Goal: Transaction & Acquisition: Purchase product/service

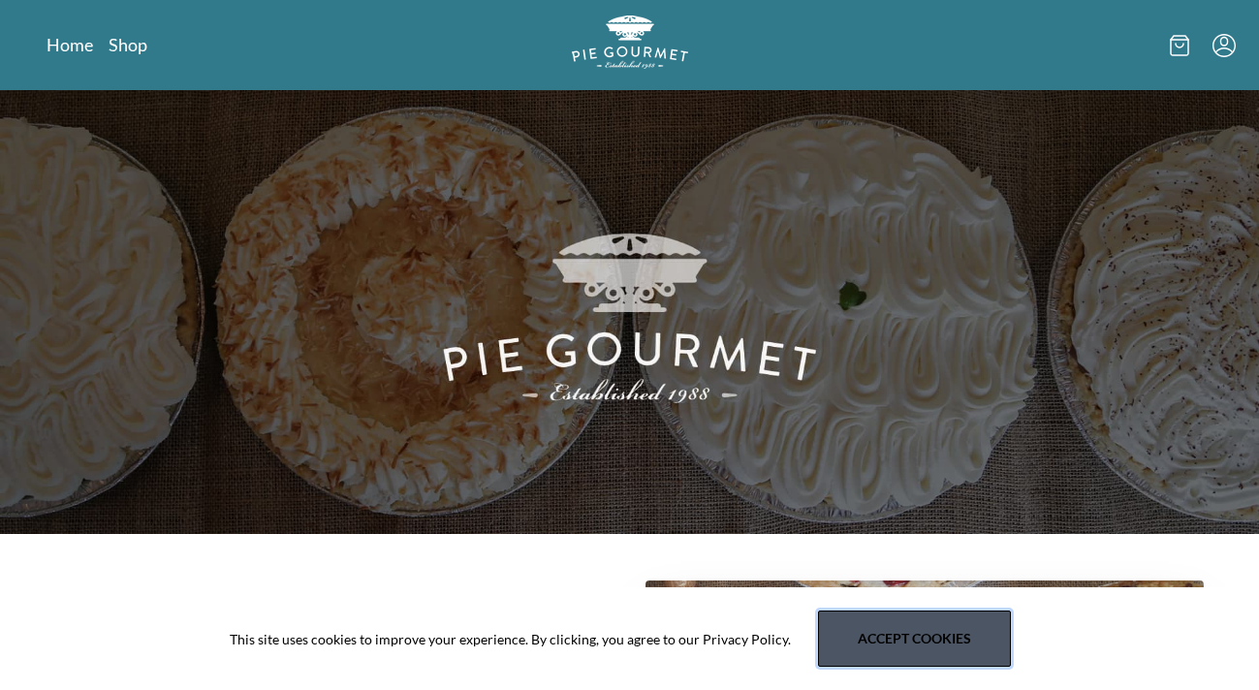
click at [937, 638] on button "Accept cookies" at bounding box center [914, 639] width 193 height 56
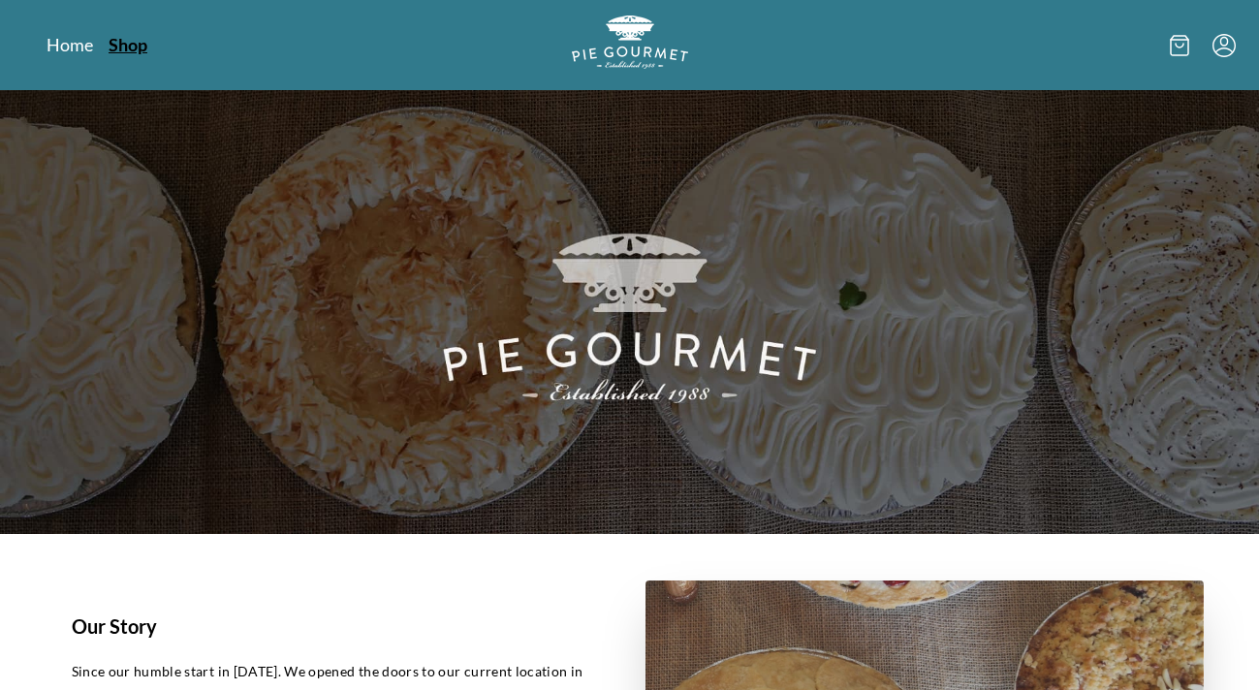
click at [127, 46] on link "Shop" at bounding box center [128, 44] width 39 height 23
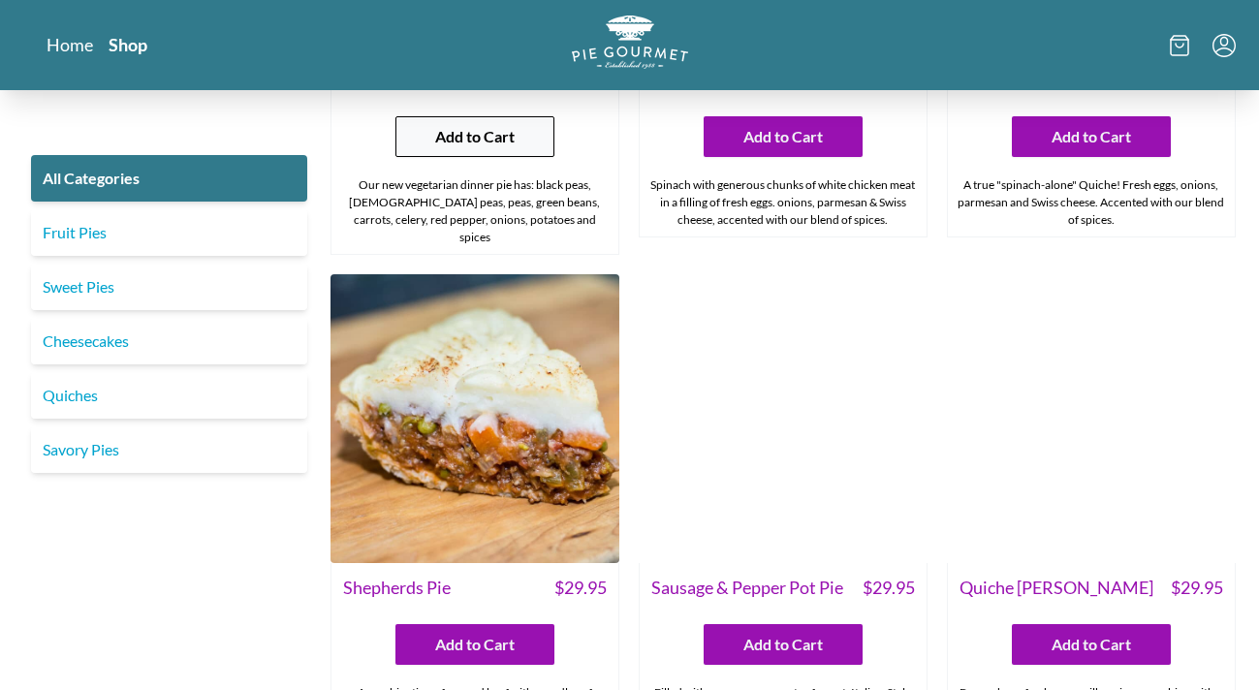
scroll to position [1842, 0]
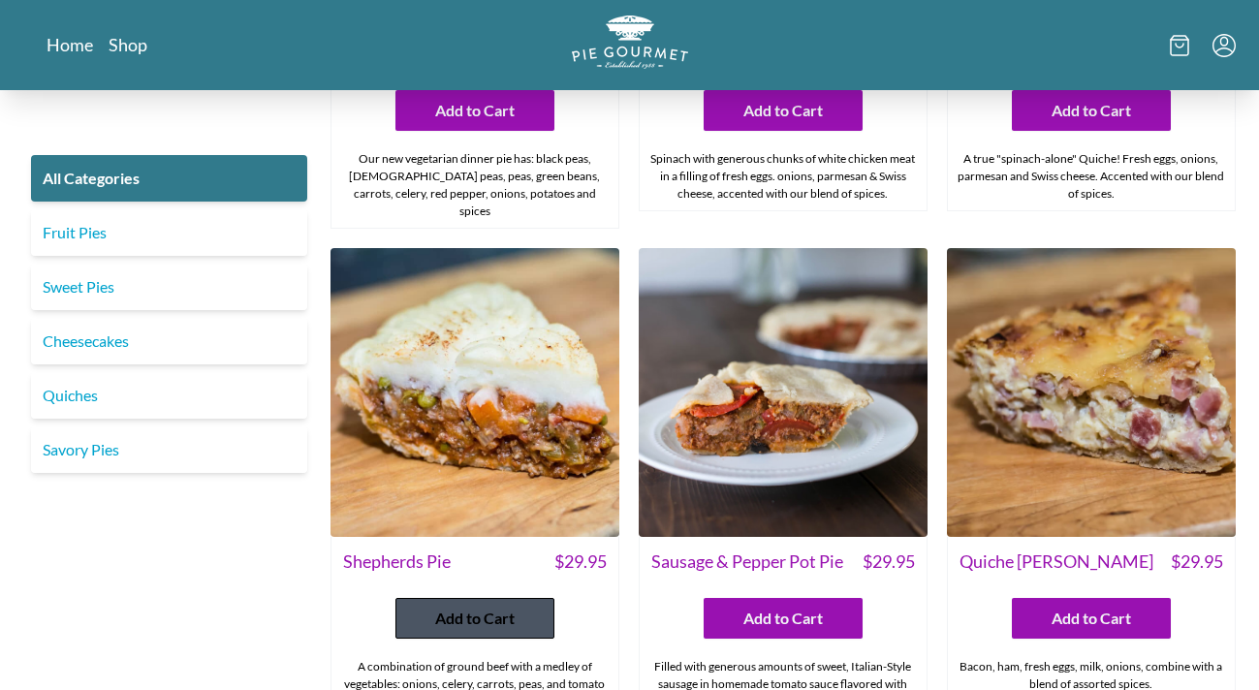
click at [468, 607] on span "Add to Cart" at bounding box center [474, 618] width 79 height 23
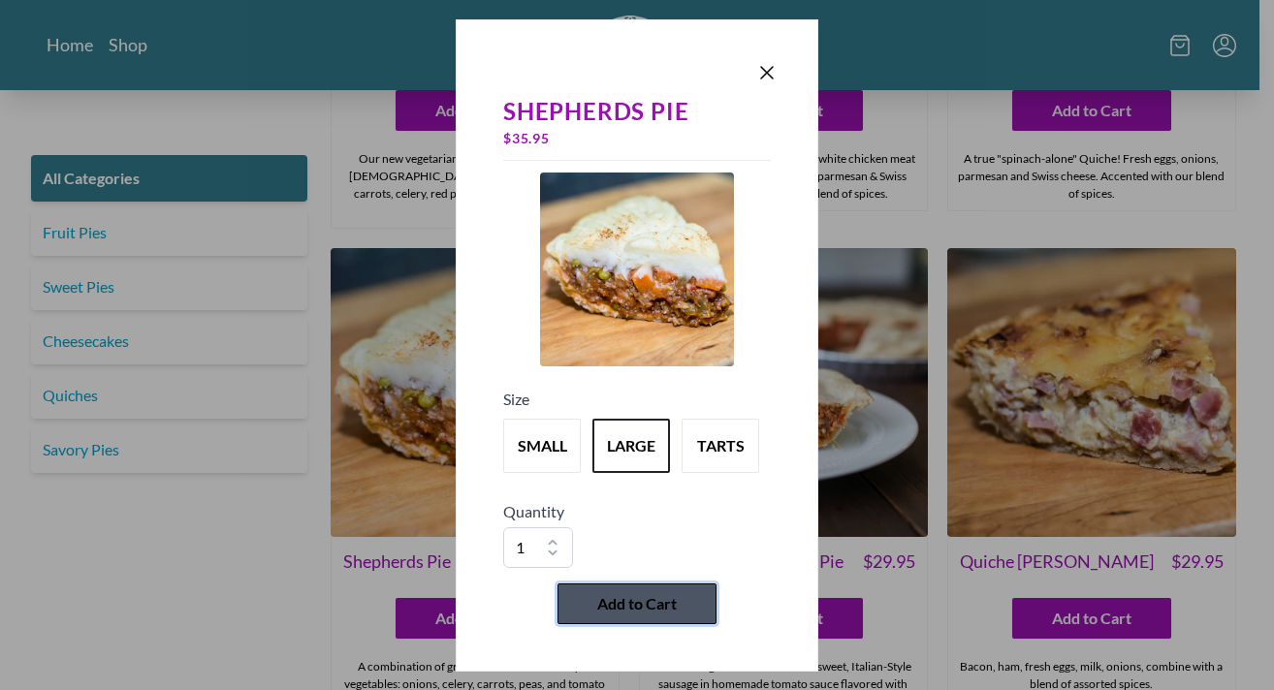
click at [617, 609] on span "Add to Cart" at bounding box center [636, 603] width 79 height 23
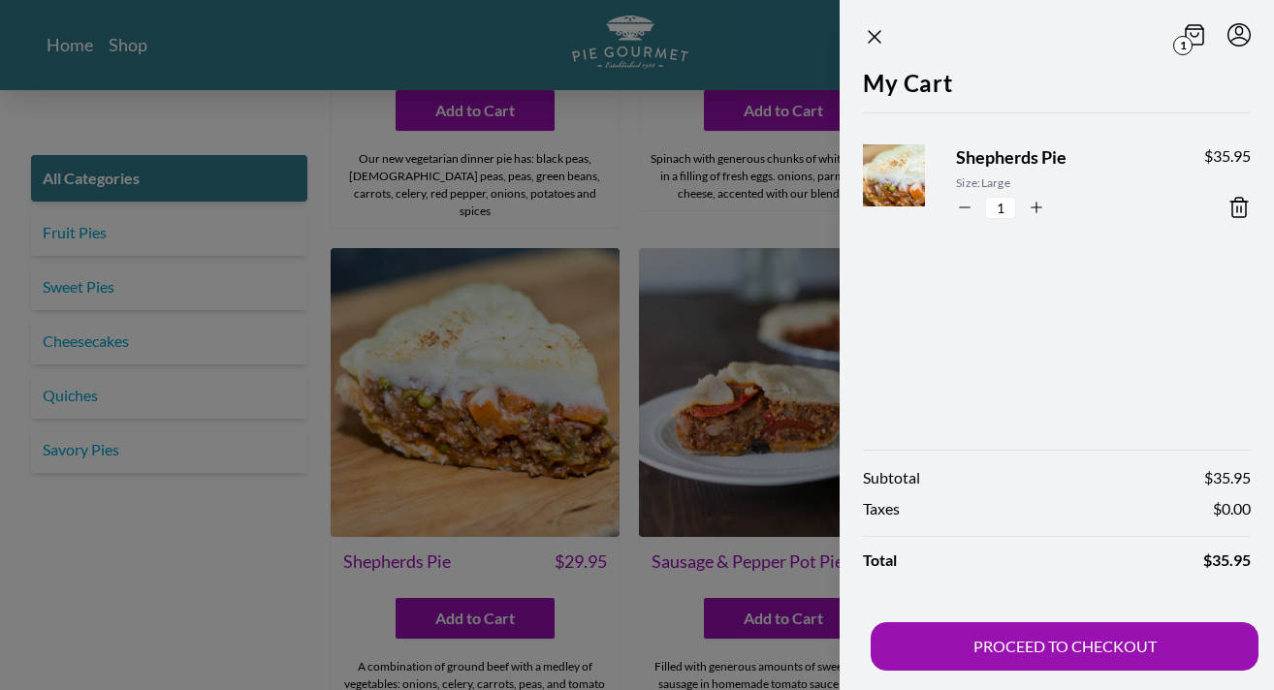
click at [206, 548] on div at bounding box center [637, 345] width 1274 height 690
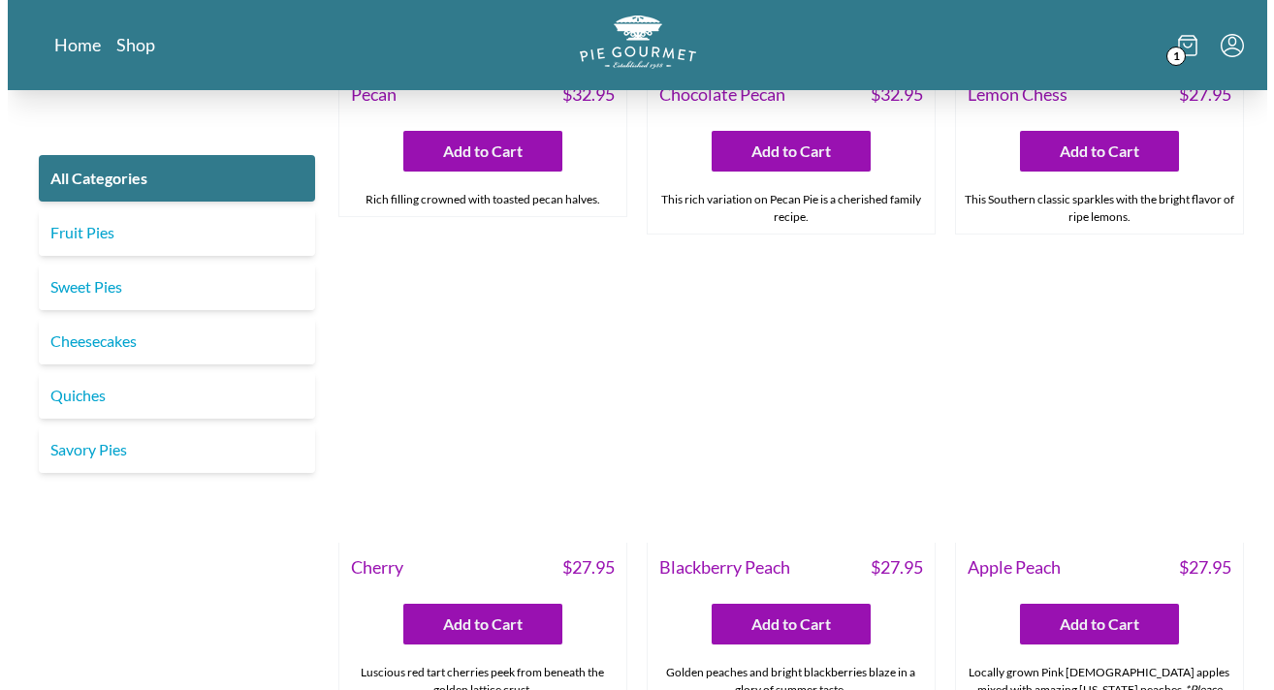
scroll to position [4847, 0]
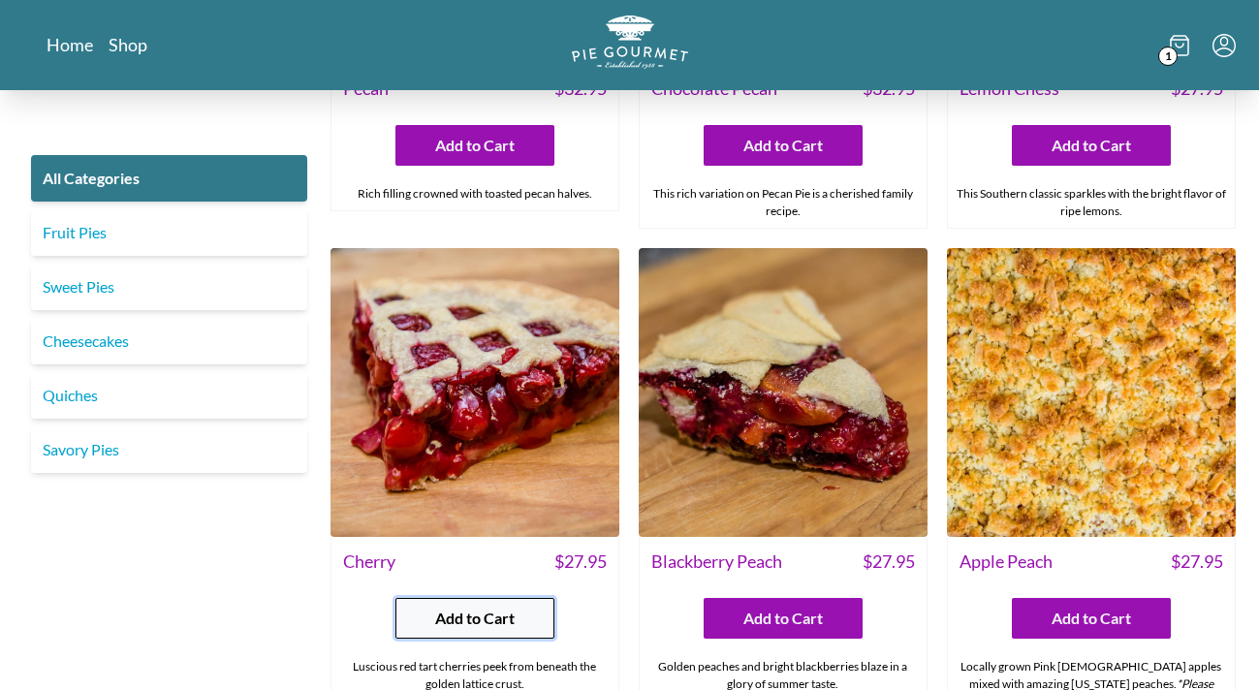
click at [476, 607] on span "Add to Cart" at bounding box center [474, 618] width 79 height 23
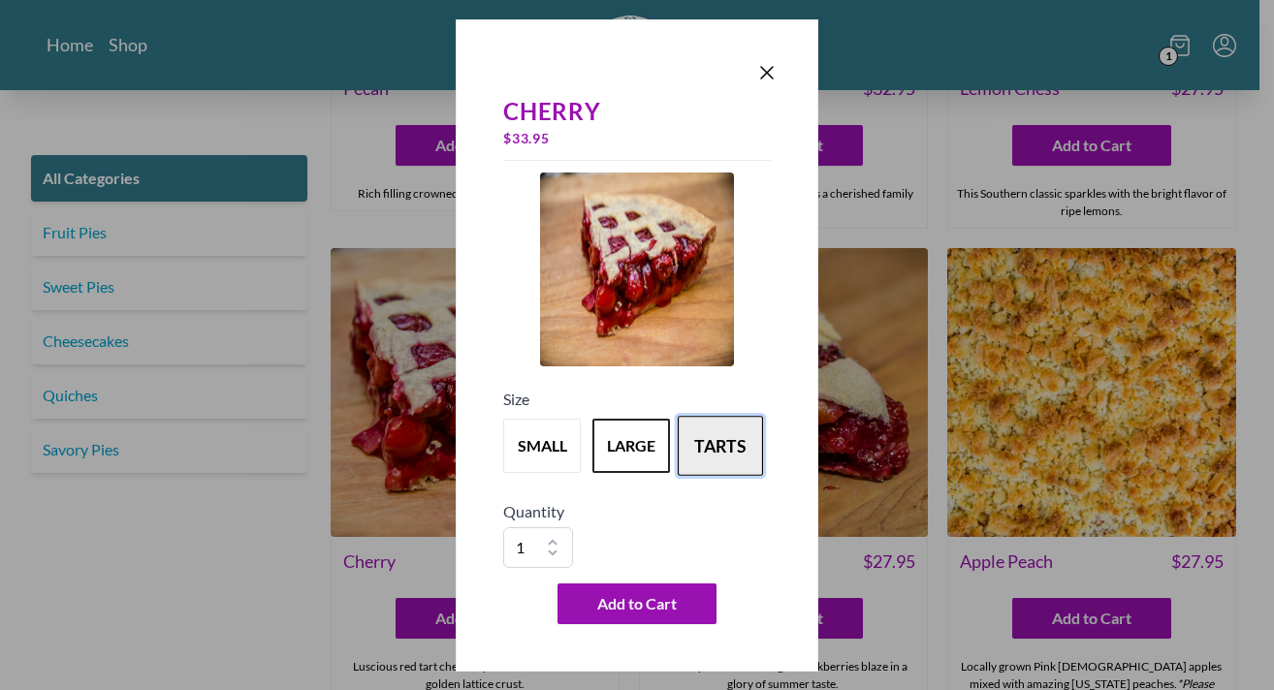
click at [729, 443] on button "tarts" at bounding box center [720, 446] width 85 height 60
click at [554, 539] on select "1 2 3 4 5 6 7 8 9 10" at bounding box center [538, 547] width 70 height 41
click at [503, 527] on select "1 2 3 4 5 6 7 8 9 10" at bounding box center [538, 547] width 70 height 41
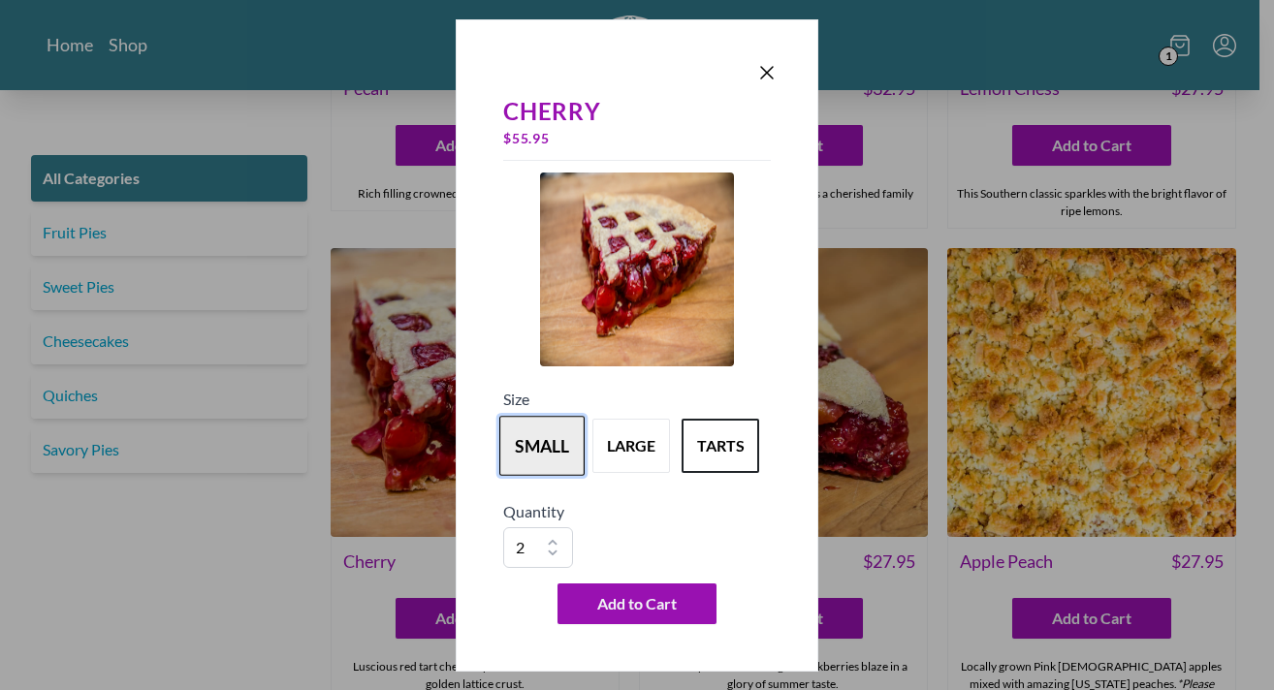
click at [552, 456] on button "small" at bounding box center [541, 446] width 85 height 60
click at [554, 555] on select "1 2 3 4 5 6 7 8 9 10" at bounding box center [538, 547] width 70 height 41
select select "1"
click at [503, 527] on select "1 2 3 4 5 6 7 8 9 10" at bounding box center [538, 547] width 70 height 41
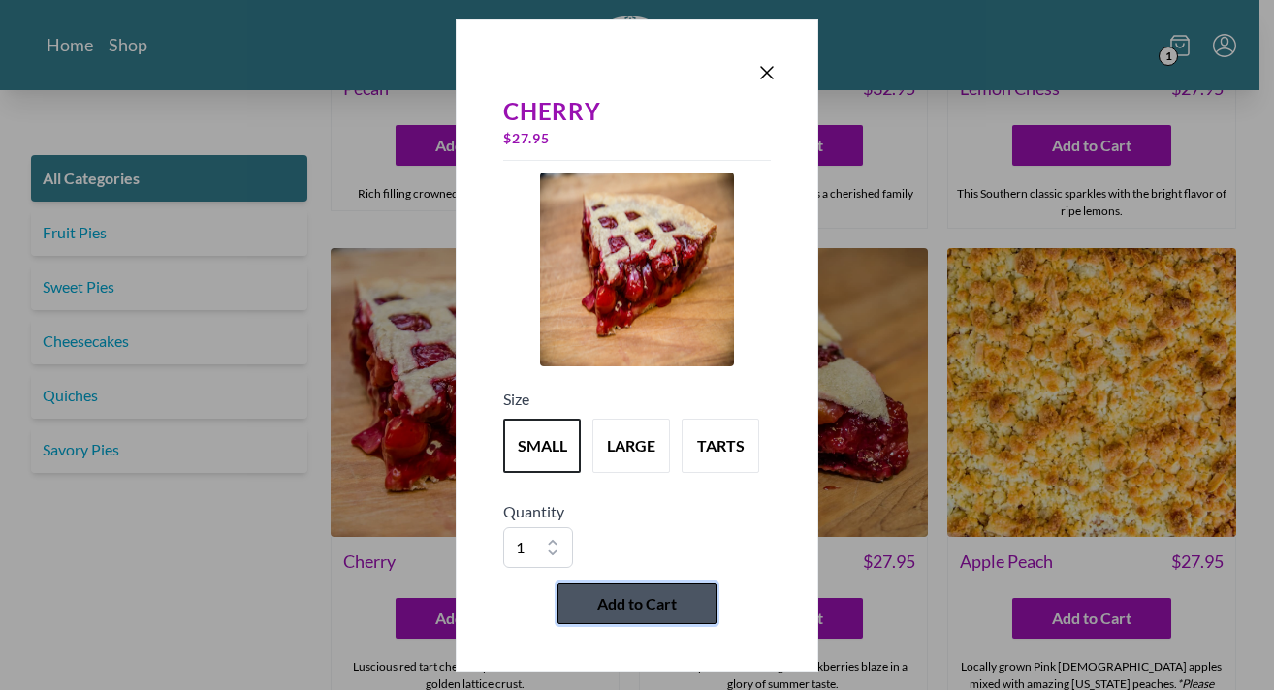
click at [658, 601] on span "Add to Cart" at bounding box center [636, 603] width 79 height 23
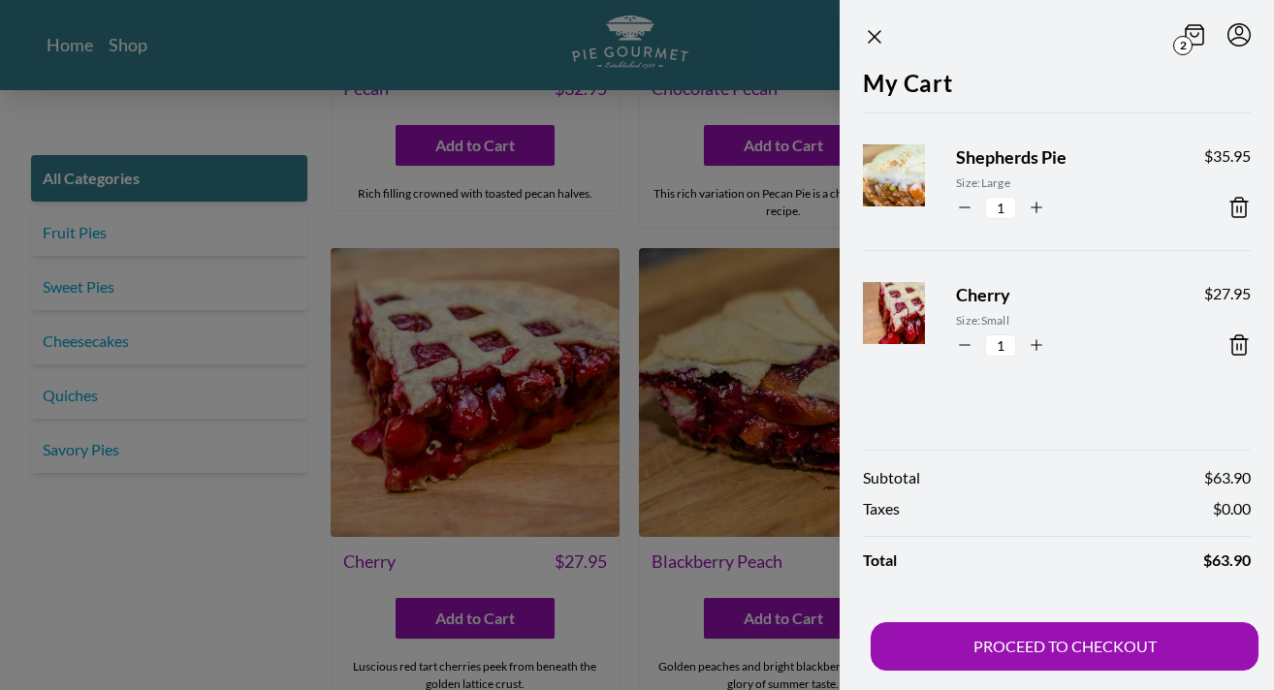
click at [1033, 206] on icon "button" at bounding box center [1036, 207] width 17 height 17
type input "2"
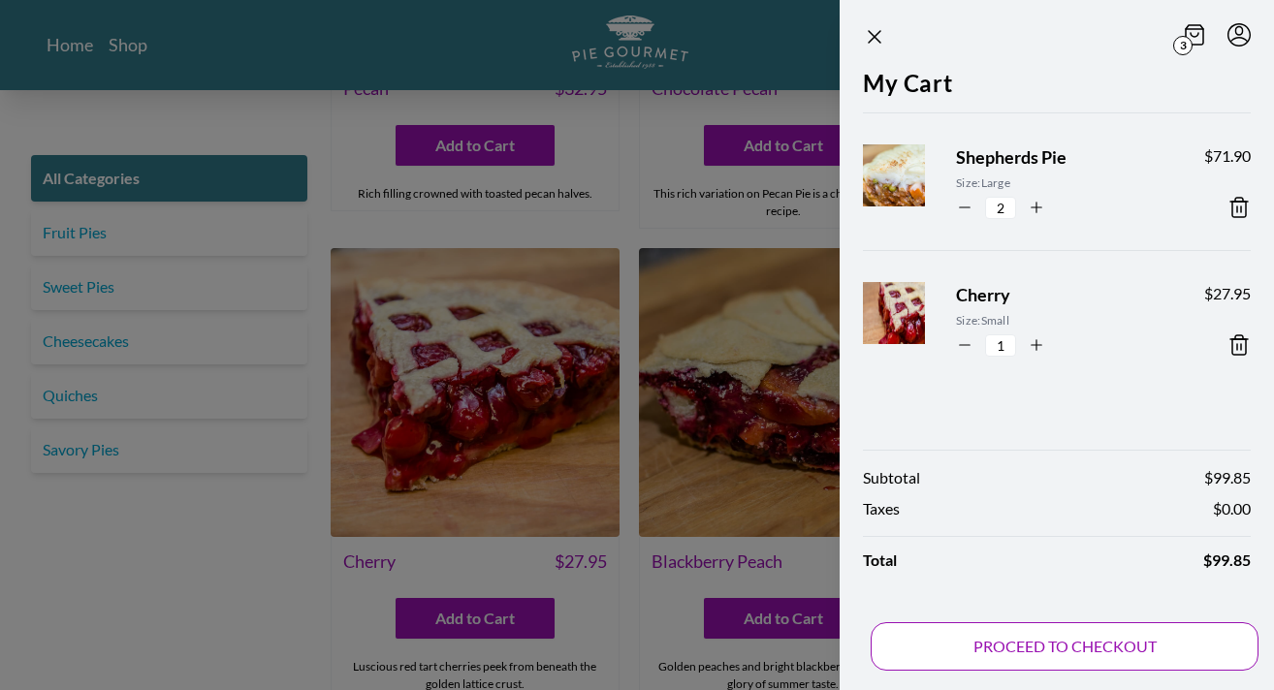
click at [1033, 646] on button "PROCEED TO CHECKOUT" at bounding box center [1064, 646] width 388 height 48
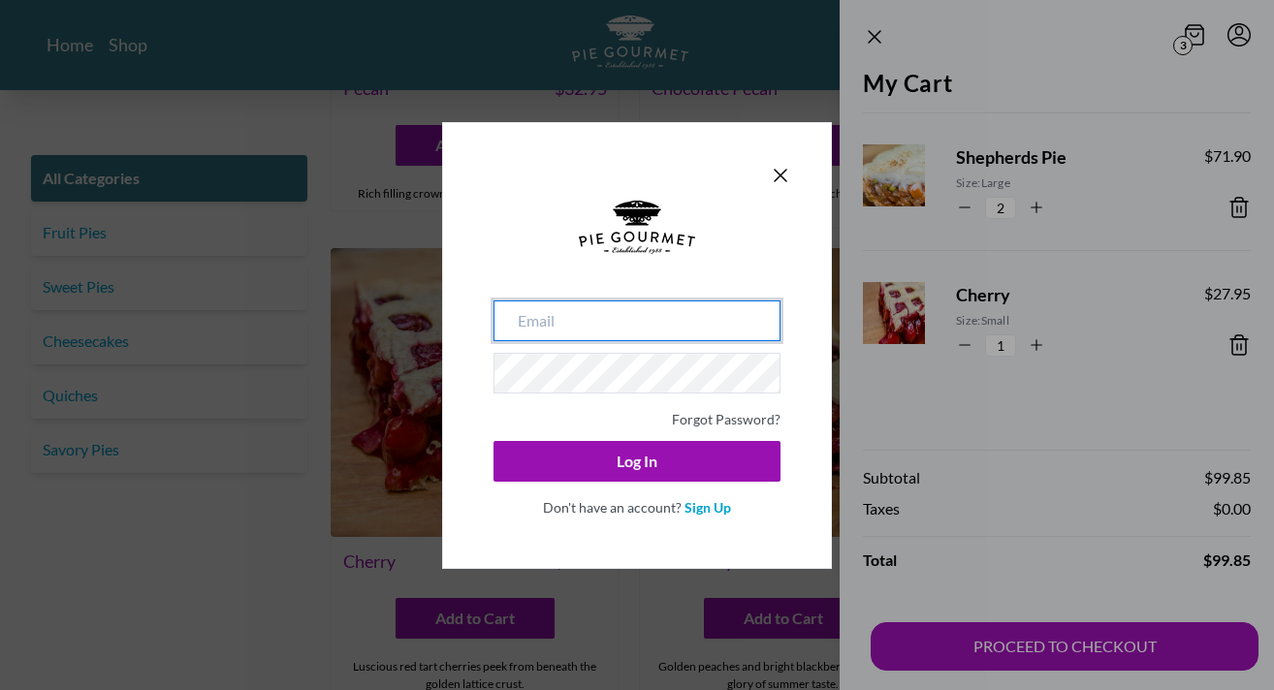
click at [553, 315] on input "email" at bounding box center [636, 320] width 287 height 41
click at [719, 509] on link "Sign Up" at bounding box center [707, 507] width 47 height 16
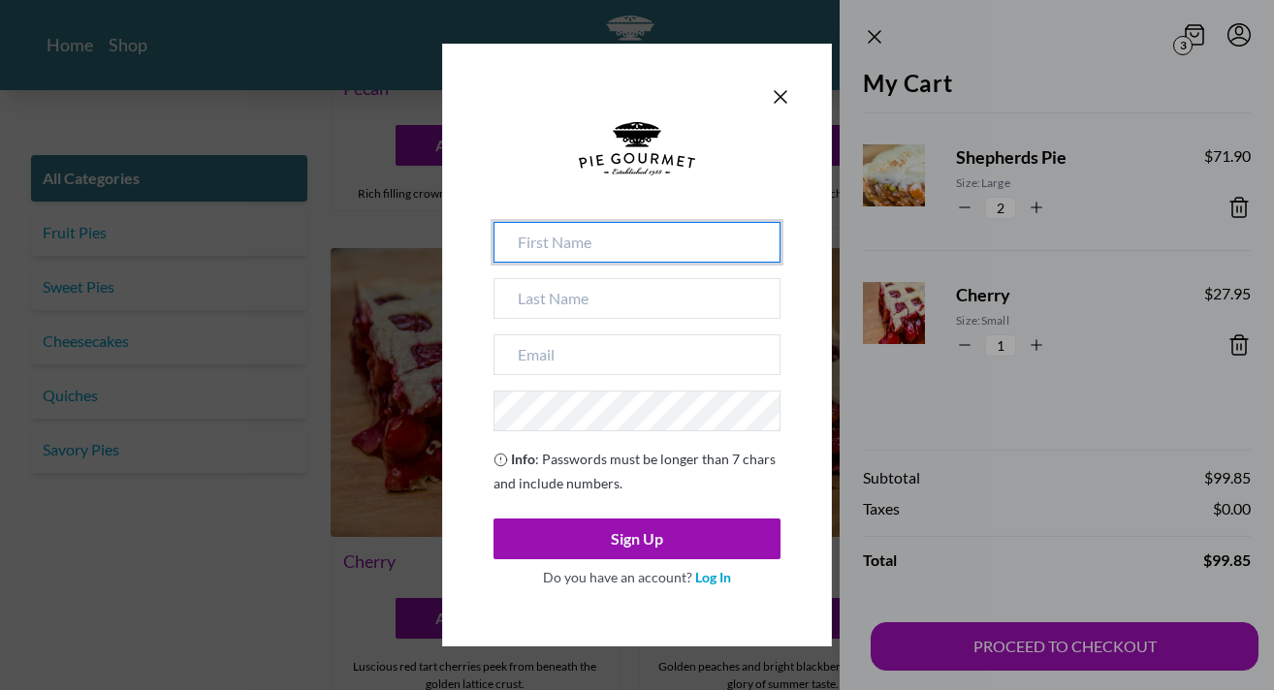
click at [511, 251] on input at bounding box center [636, 242] width 287 height 41
type input "[PERSON_NAME]"
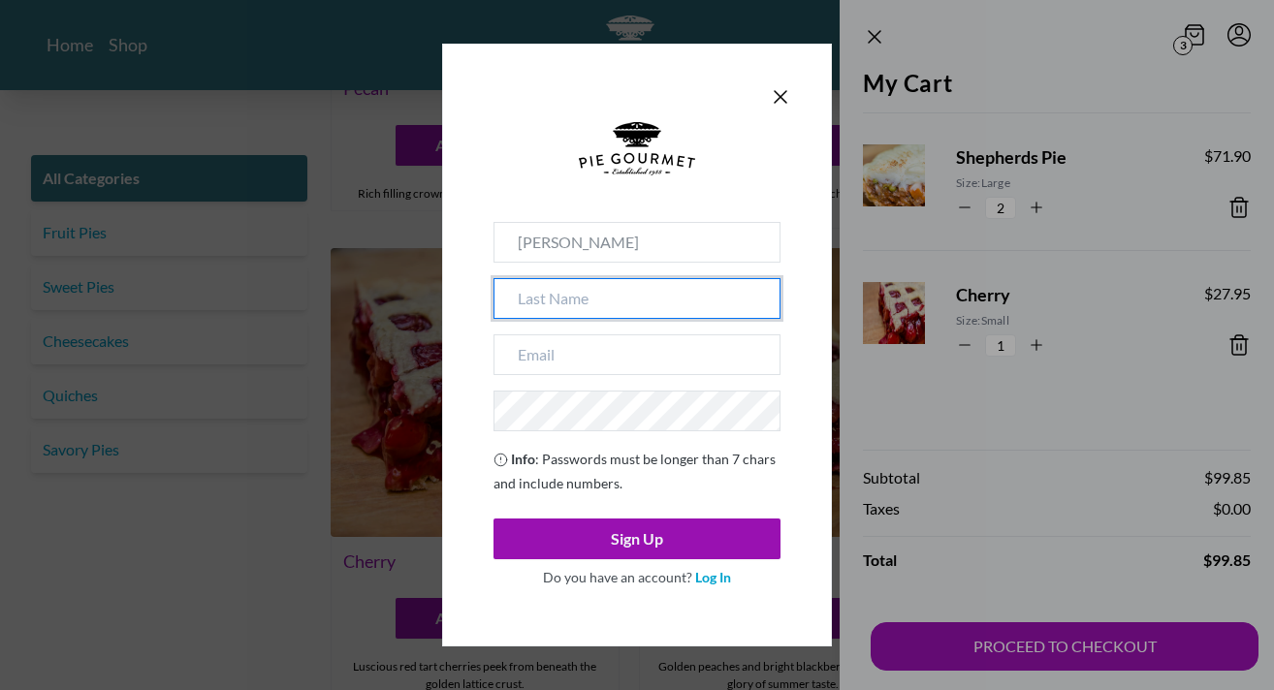
type input "Craft"
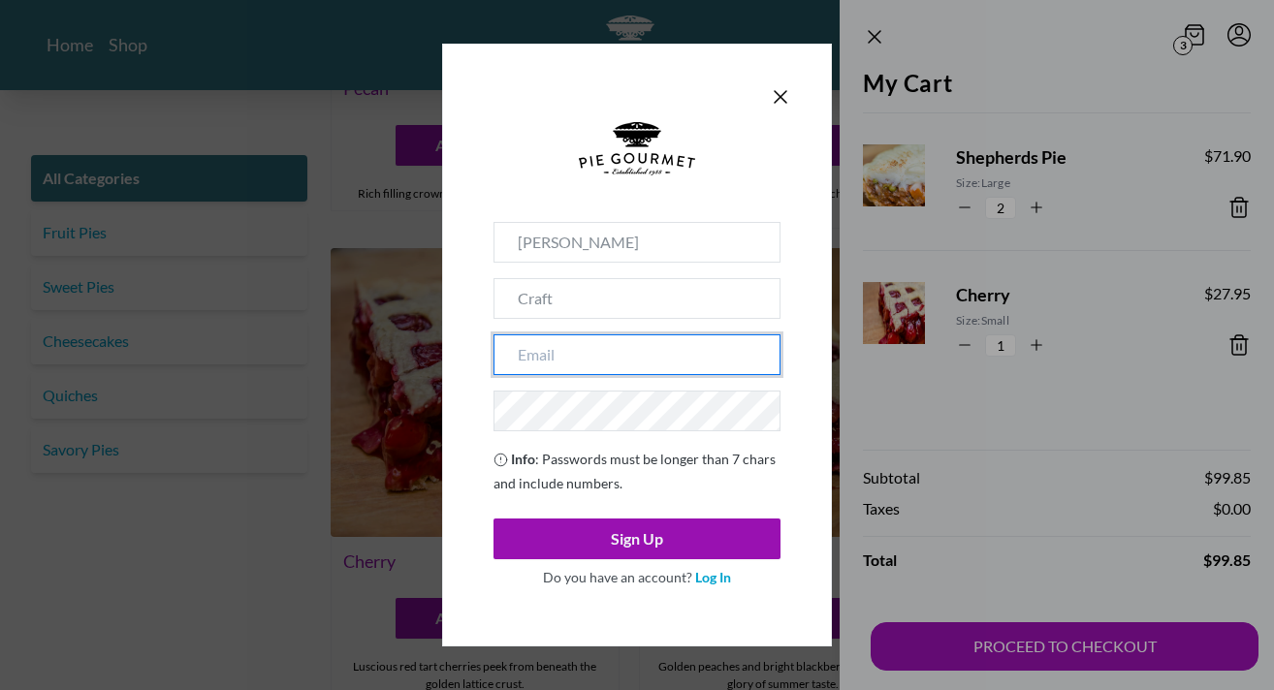
type input "[EMAIL_ADDRESS][DOMAIN_NAME]"
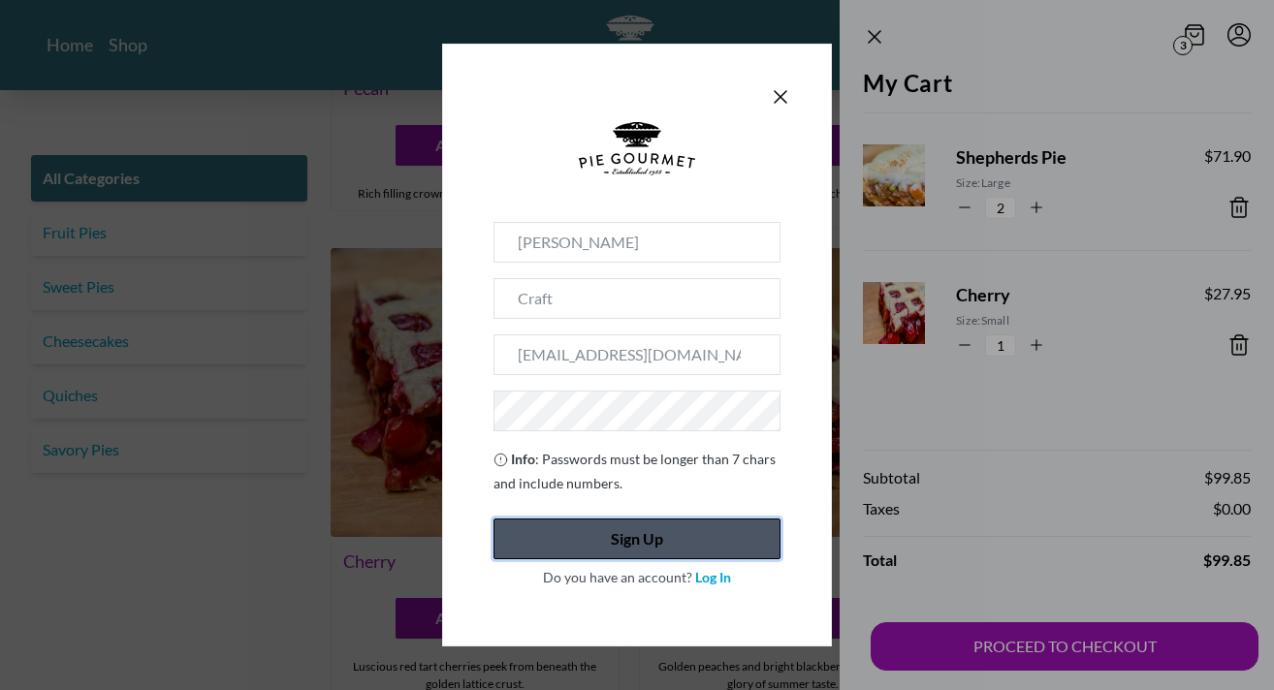
click at [648, 543] on button "Sign Up" at bounding box center [636, 539] width 287 height 41
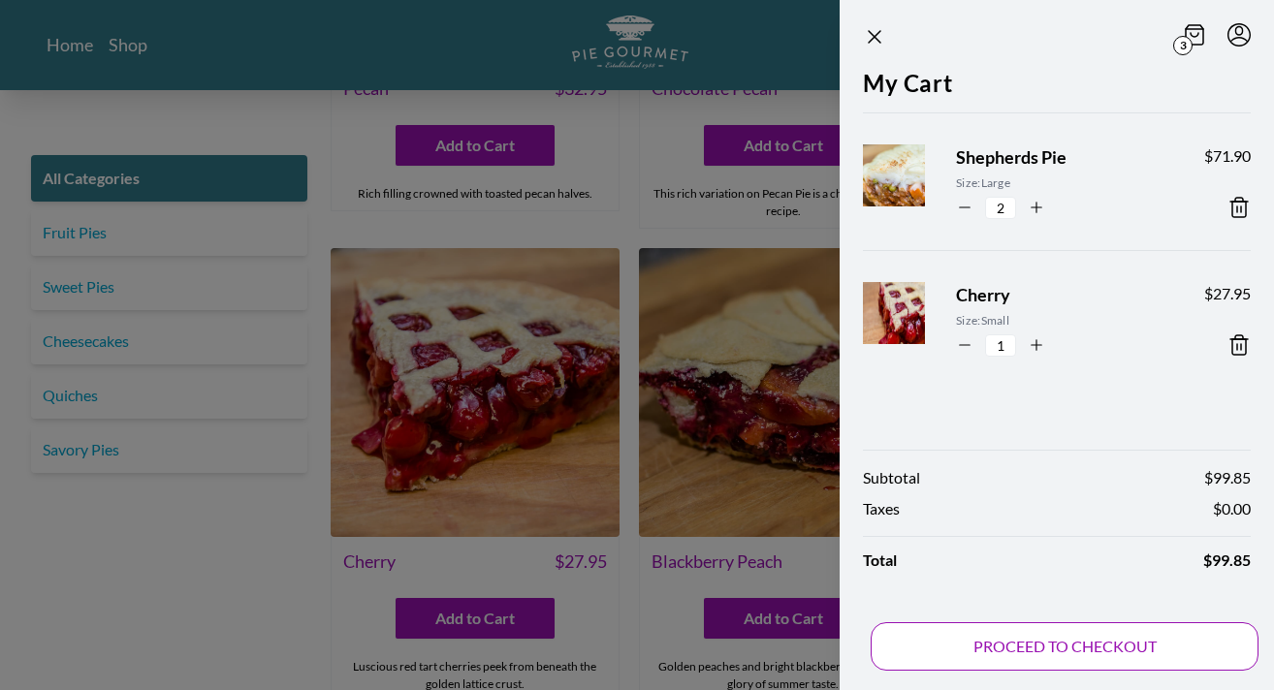
click at [1035, 638] on button "PROCEED TO CHECKOUT" at bounding box center [1064, 646] width 388 height 48
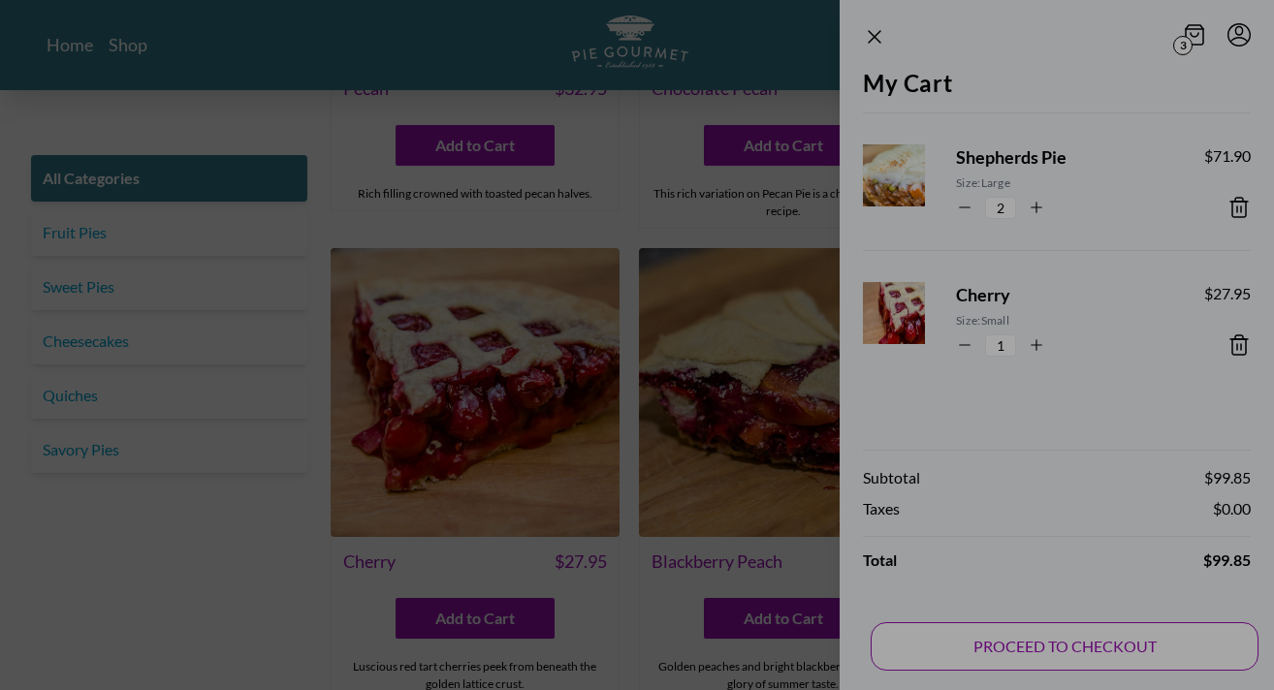
type input "[EMAIL_ADDRESS][DOMAIN_NAME]"
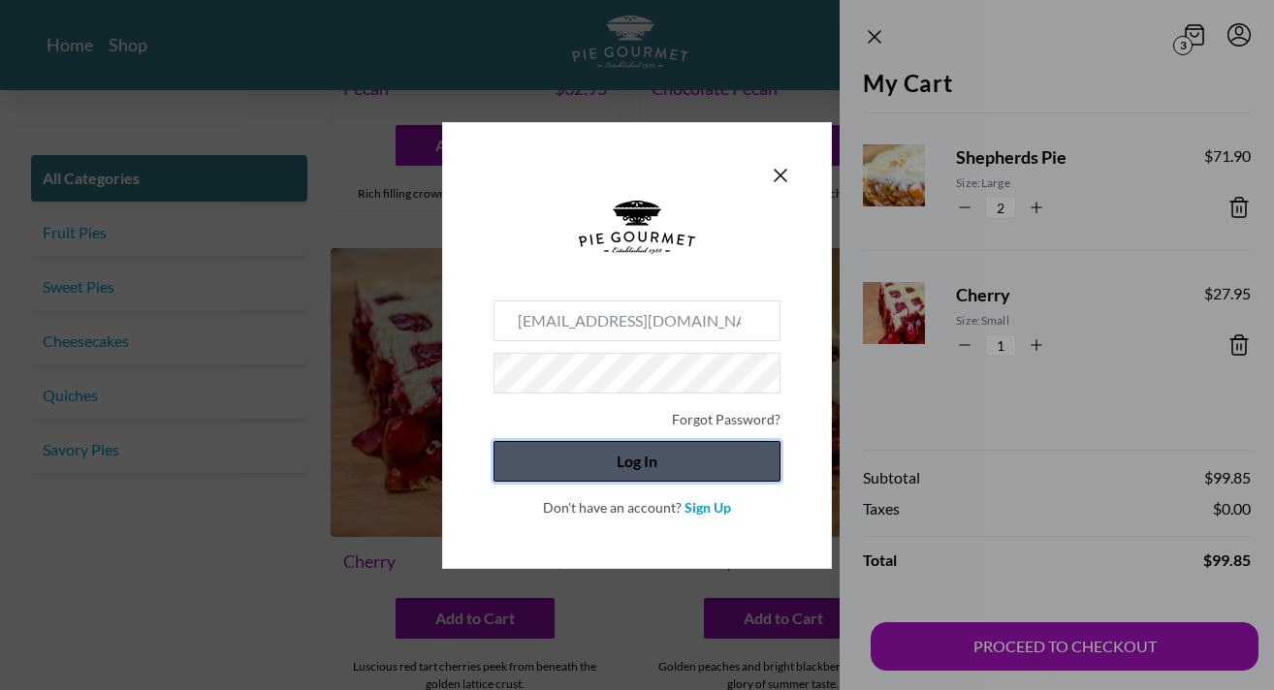
click at [619, 465] on button "Log In" at bounding box center [636, 461] width 287 height 41
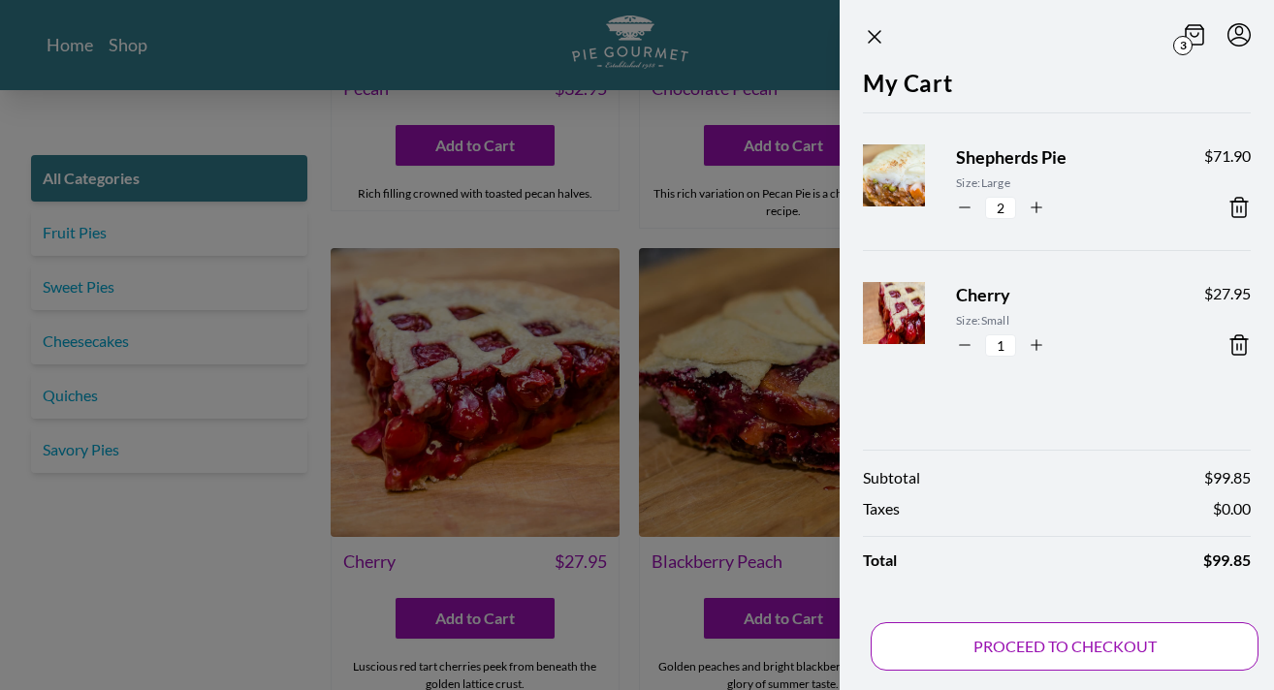
click at [1083, 638] on button "PROCEED TO CHECKOUT" at bounding box center [1064, 646] width 388 height 48
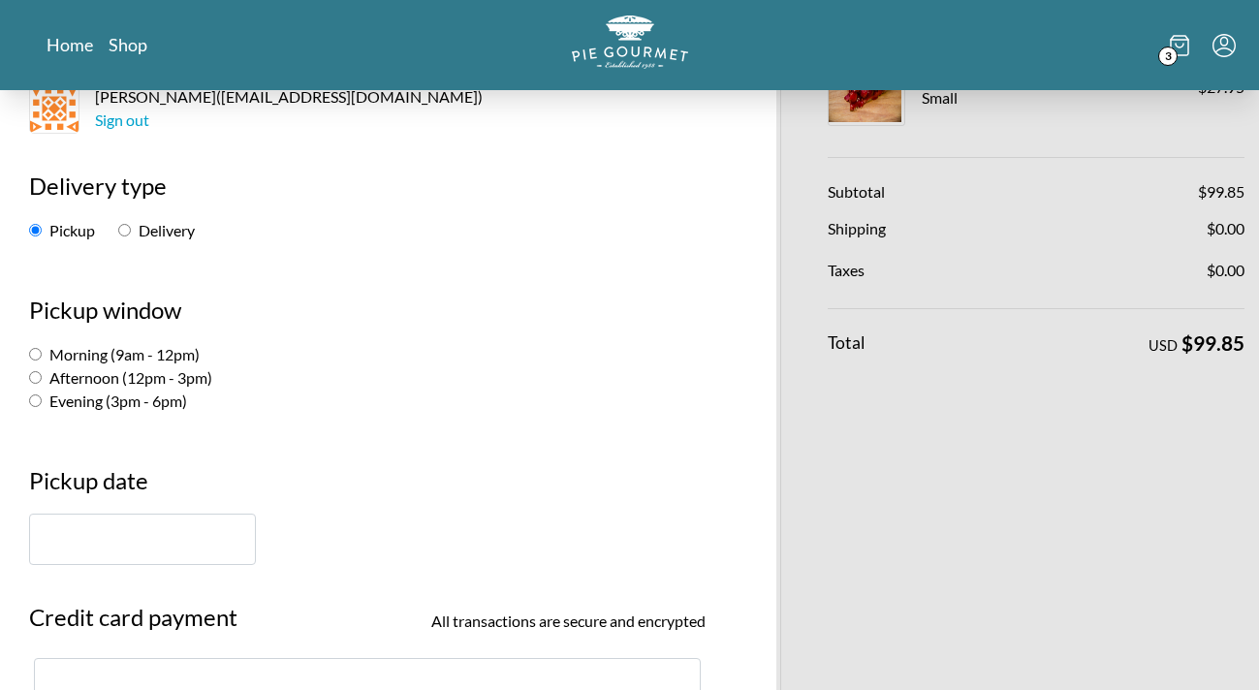
scroll to position [194, 0]
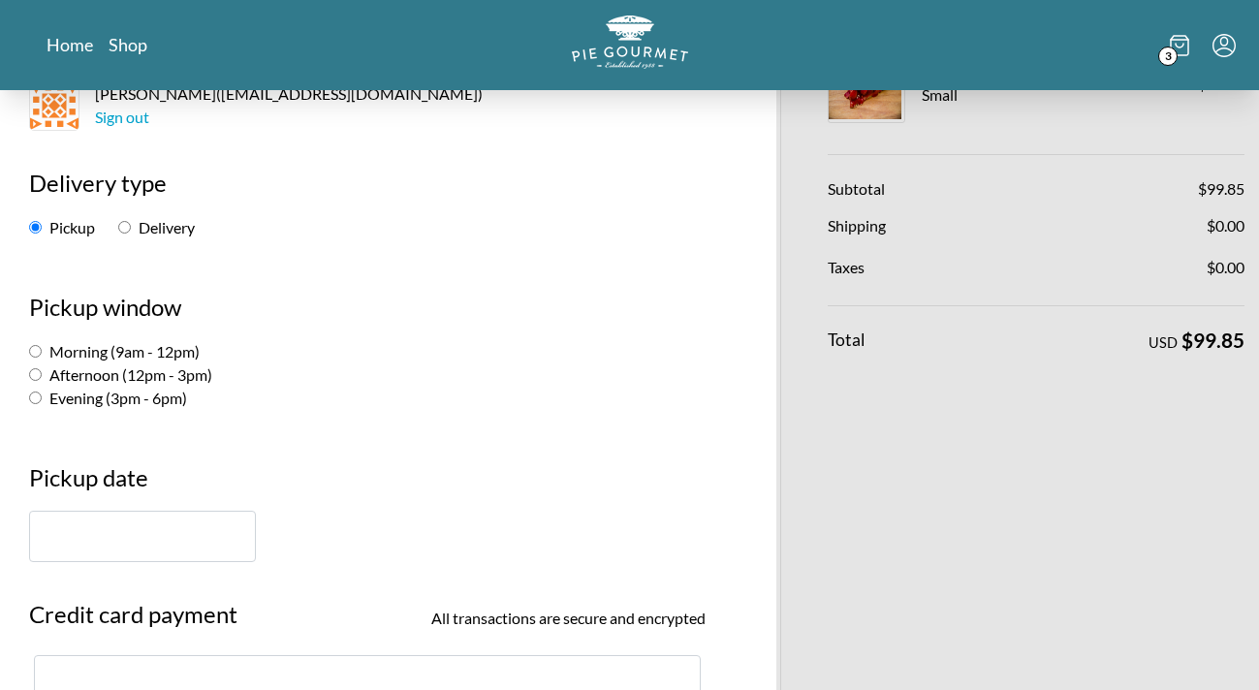
click at [40, 353] on input "Morning (9am - 12pm)" at bounding box center [35, 351] width 13 height 13
radio input "true"
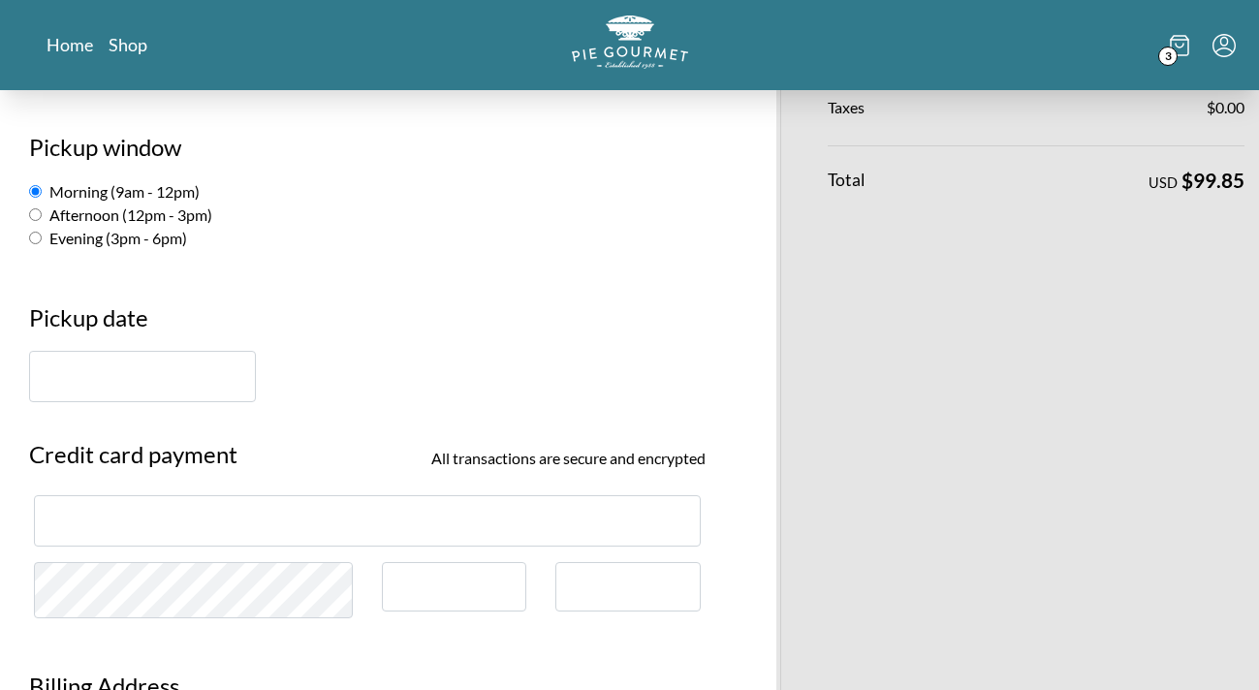
scroll to position [388, 0]
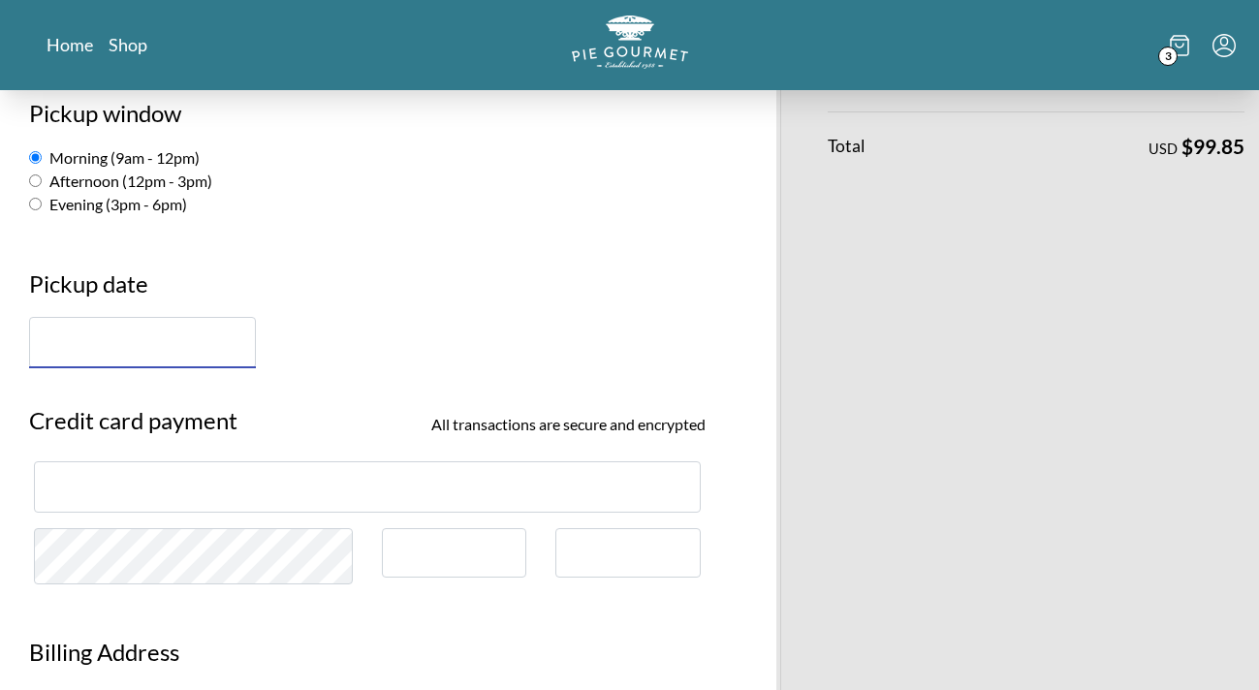
click at [62, 349] on input "text" at bounding box center [142, 342] width 227 height 51
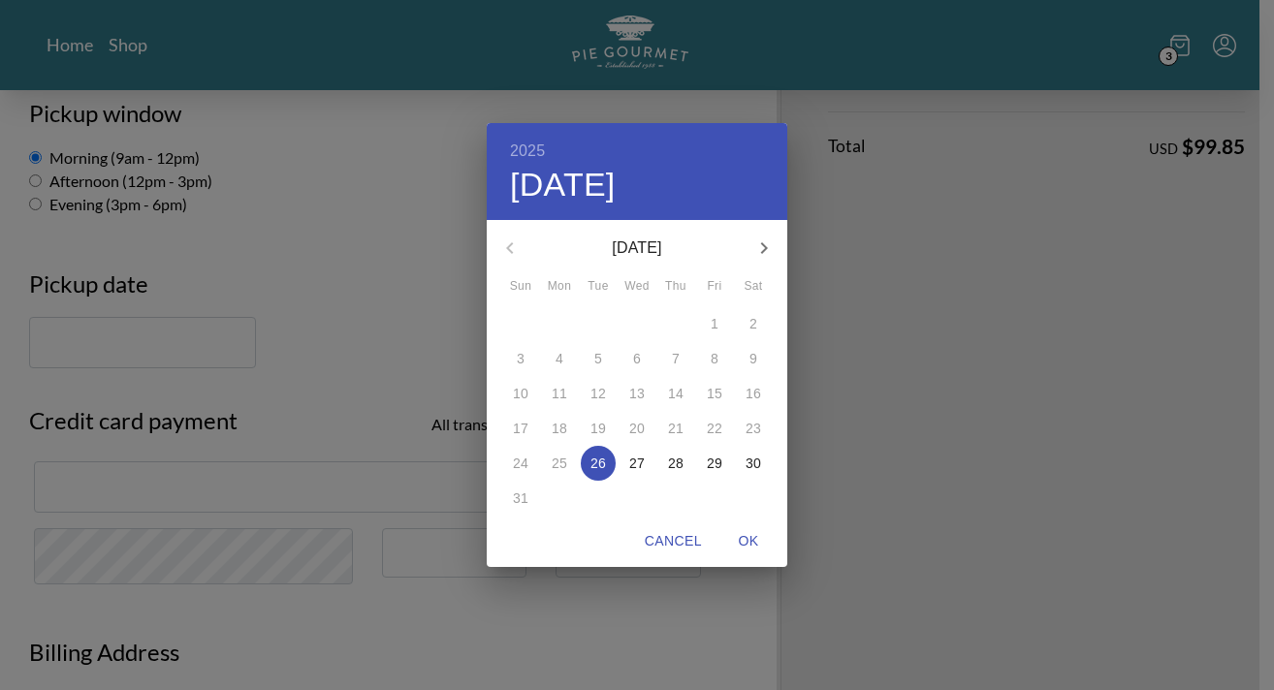
click at [638, 460] on p "27" at bounding box center [637, 463] width 16 height 19
click at [753, 536] on span "OK" at bounding box center [748, 541] width 47 height 24
type input "[DATE]"
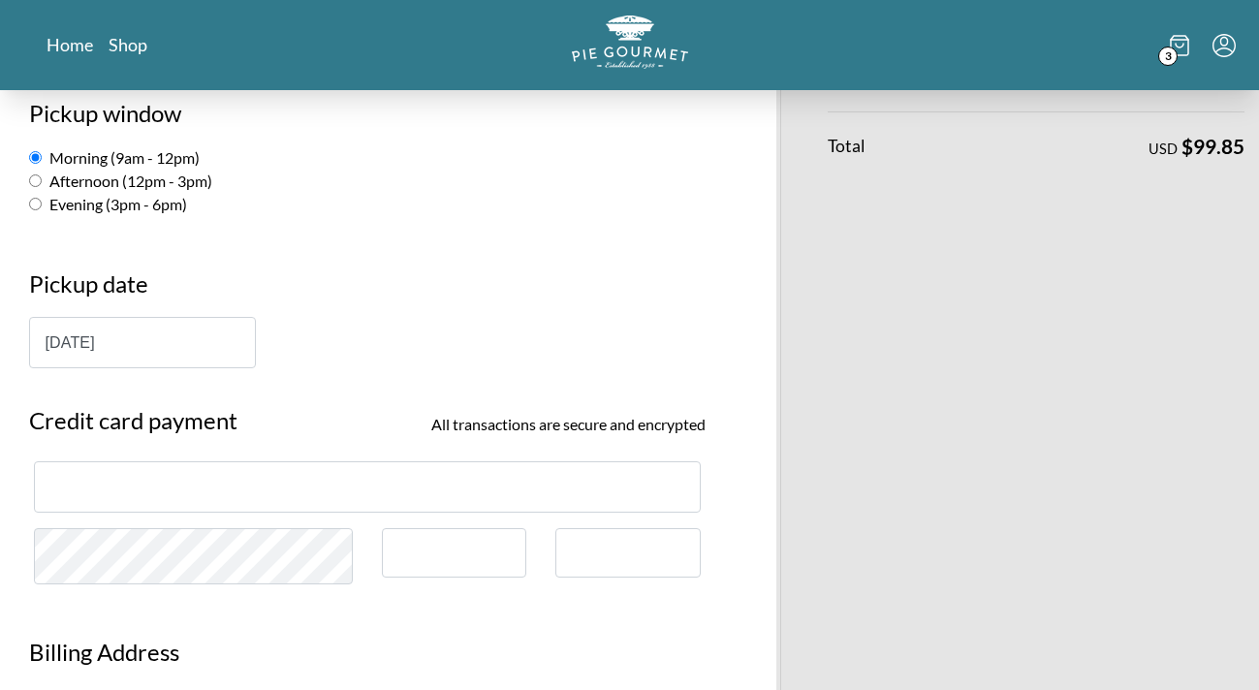
scroll to position [740, 0]
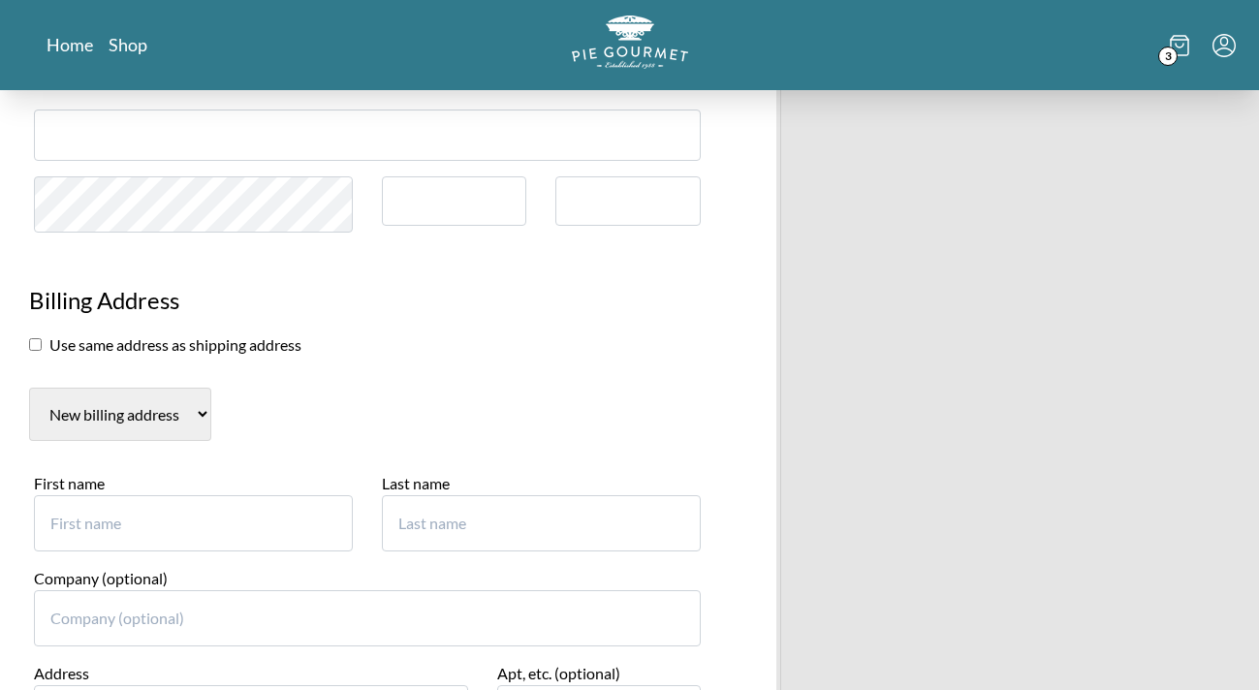
click at [69, 536] on input "First name" at bounding box center [193, 523] width 319 height 56
type input "[PERSON_NAME]"
type input "3"
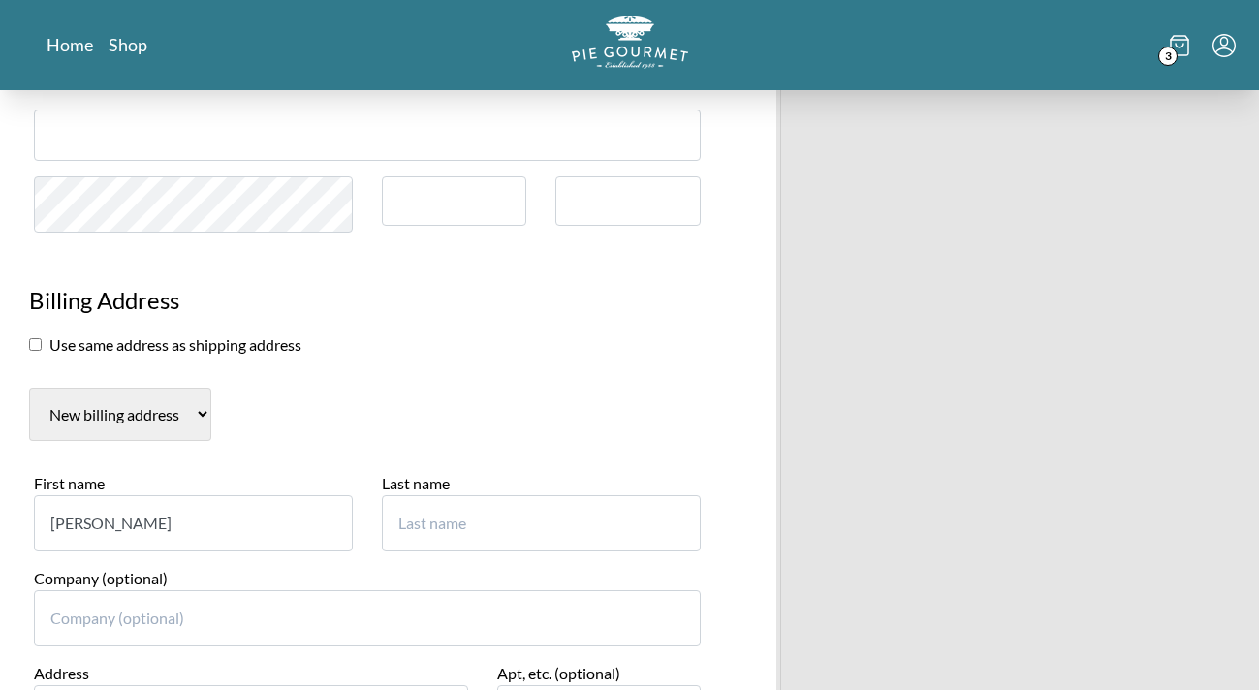
type input "Craft"
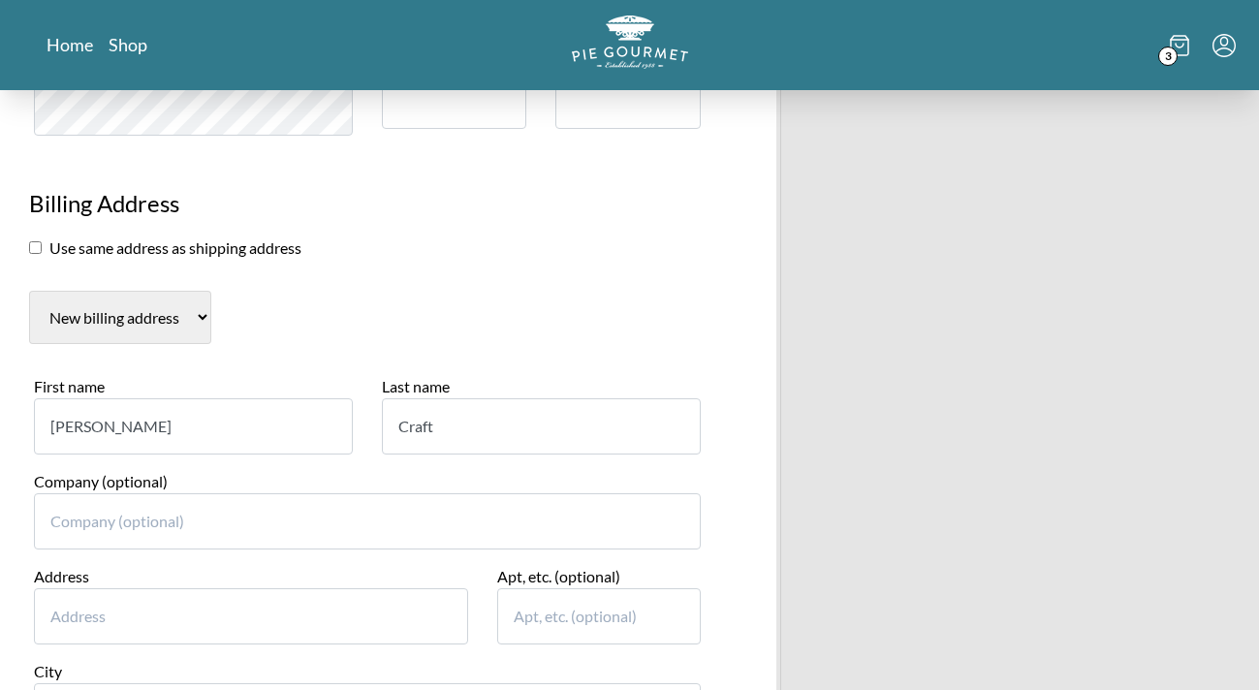
scroll to position [933, 0]
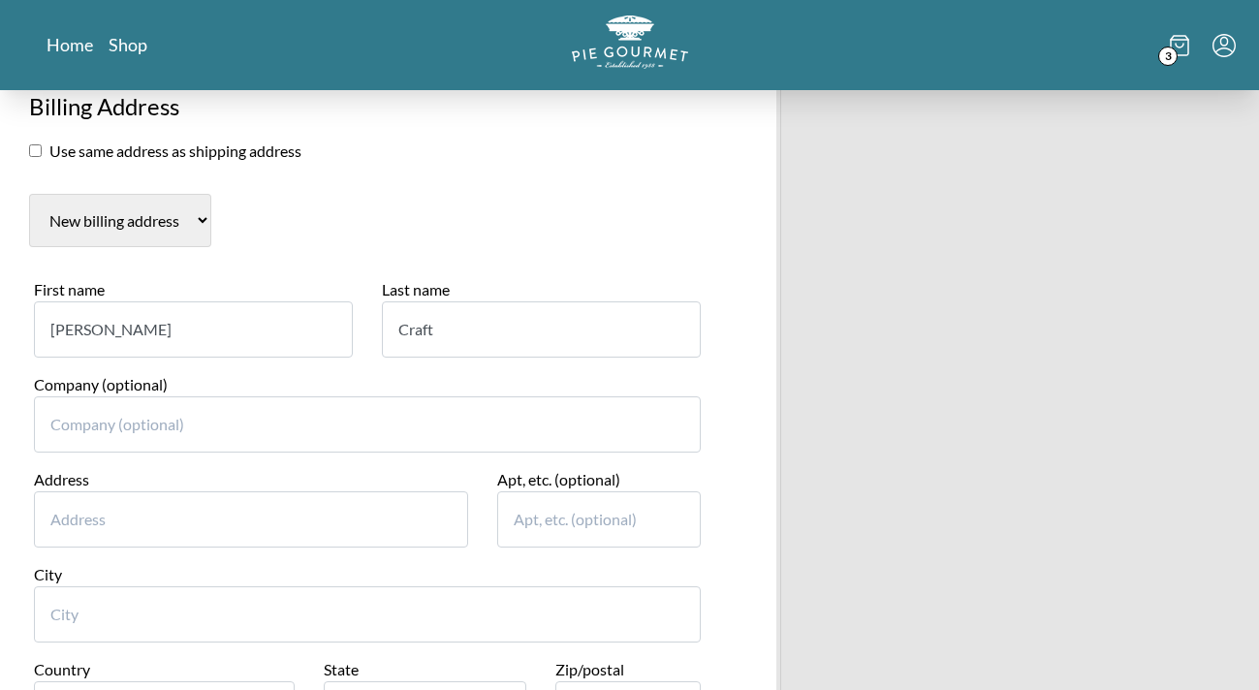
click at [91, 529] on input "Address" at bounding box center [251, 519] width 435 height 56
type input "[STREET_ADDRESS]"
type input "Suite A"
type input "Oakton"
select select "VA"
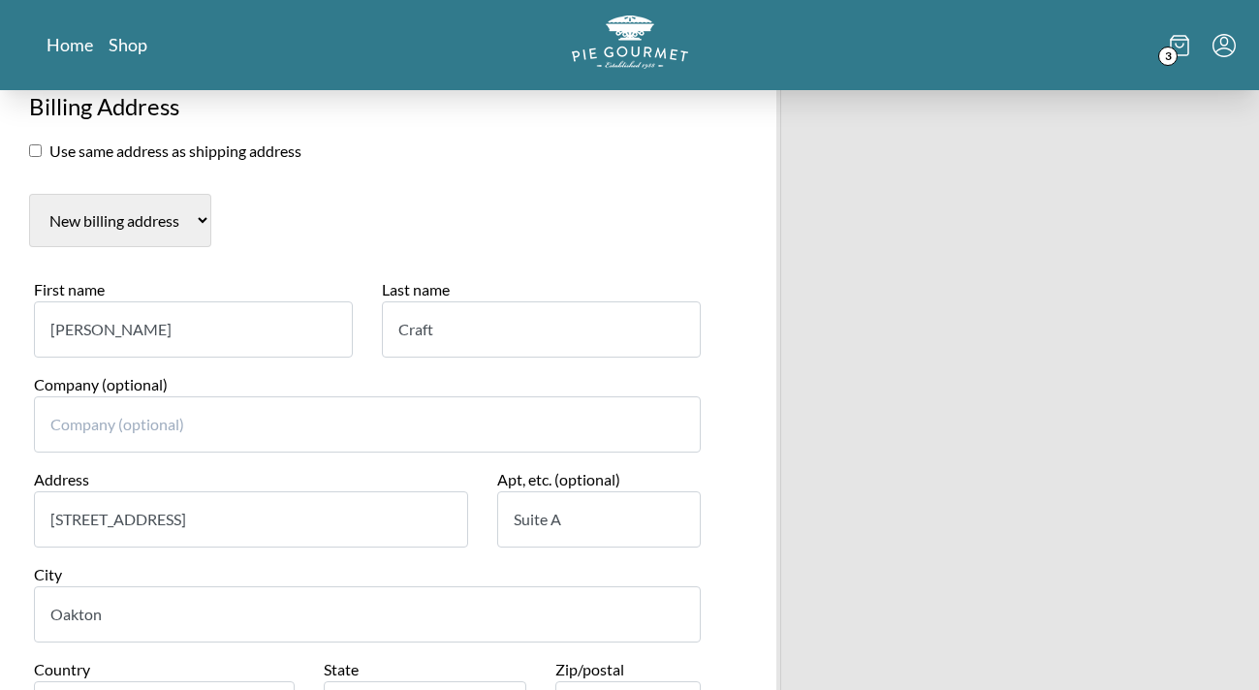
type input "22124"
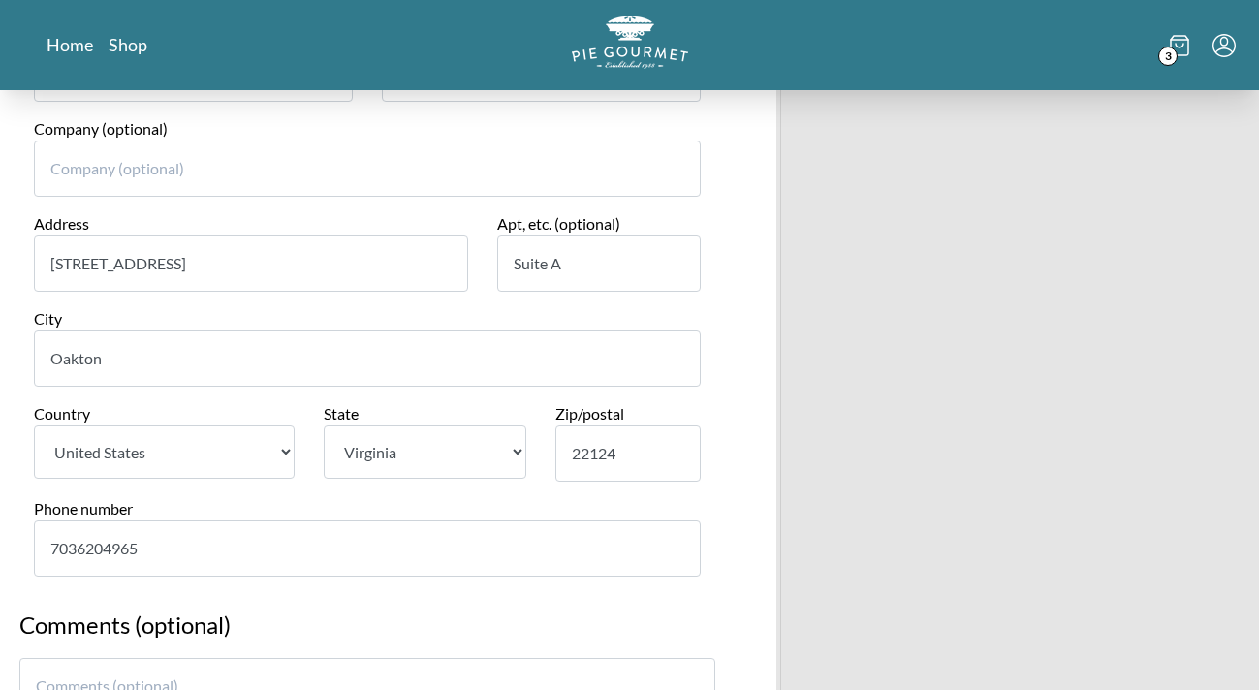
scroll to position [1224, 0]
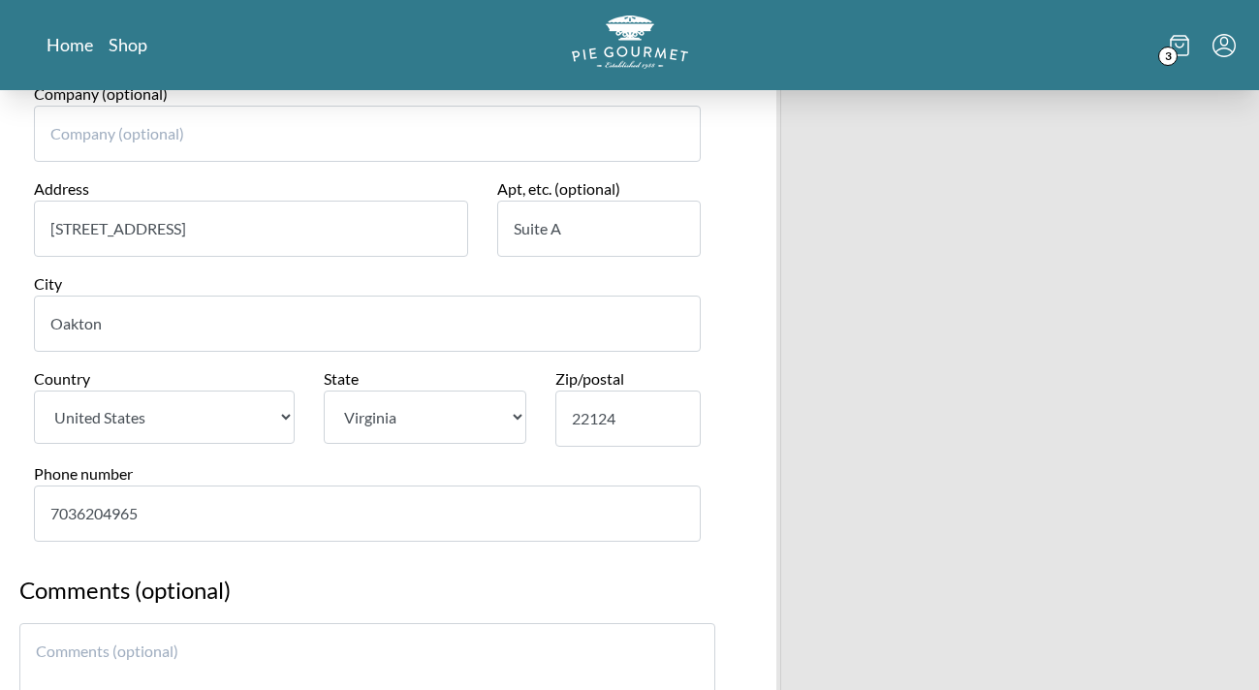
drag, startPoint x: 163, startPoint y: 518, endPoint x: -220, endPoint y: 506, distance: 383.1
type input "7039461331"
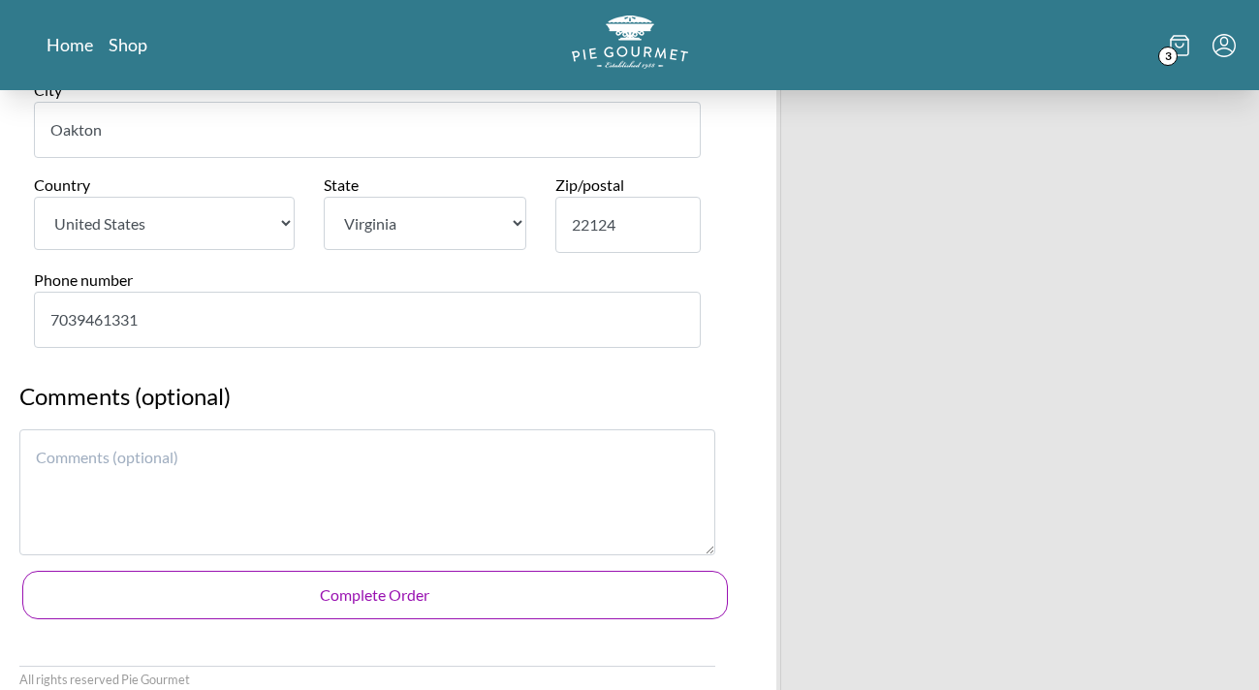
scroll to position [1515, 0]
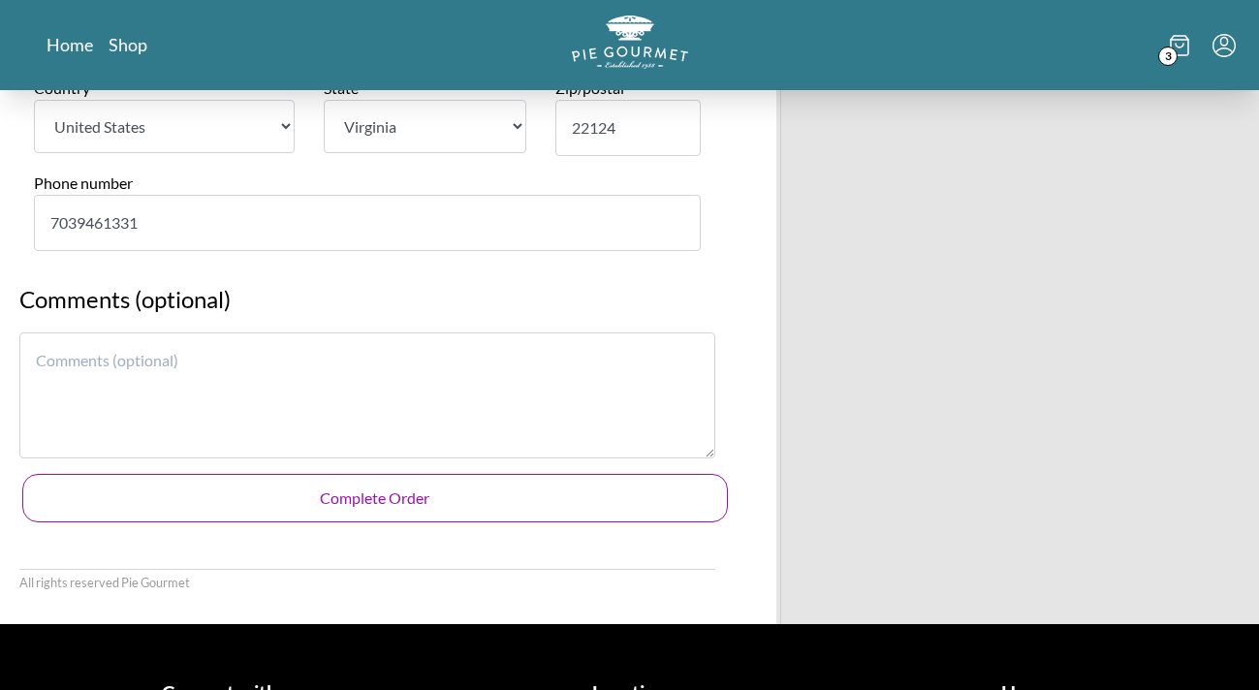
click at [354, 497] on button "Complete Order" at bounding box center [375, 498] width 706 height 48
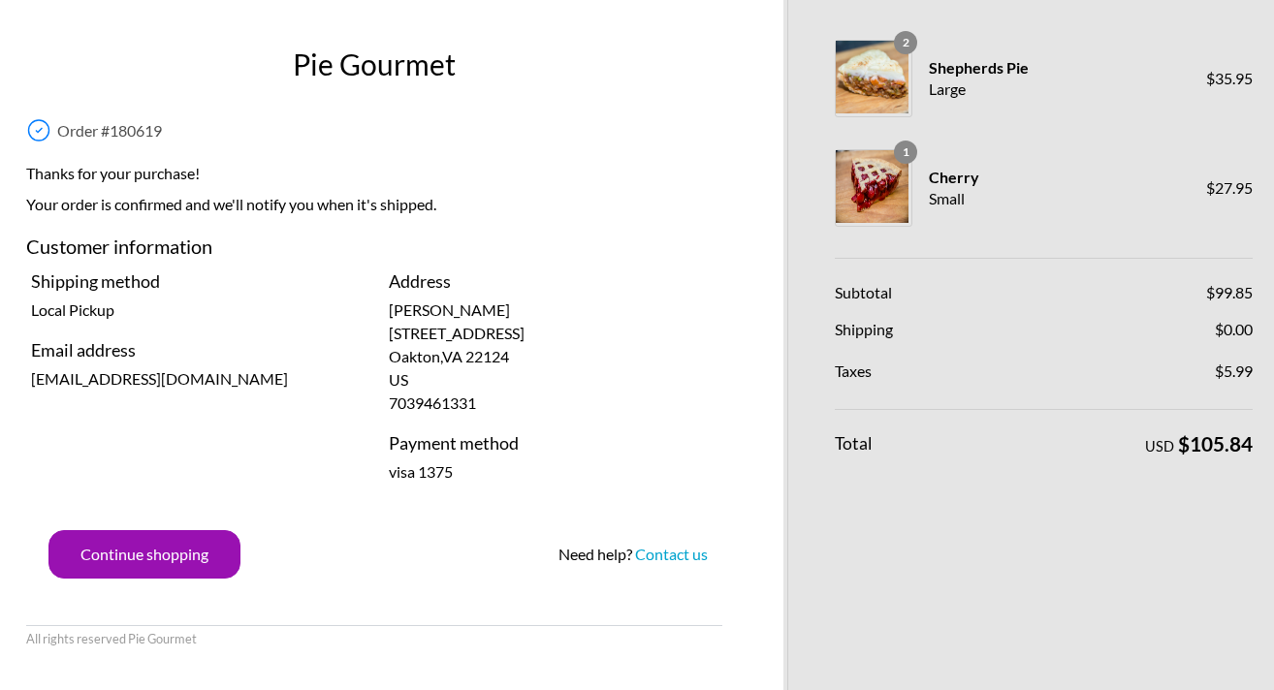
click at [351, 142] on div "Order # 180619" at bounding box center [374, 126] width 696 height 41
click at [125, 33] on div "Pie Gourmet" at bounding box center [374, 43] width 706 height 86
